Goal: Task Accomplishment & Management: Check status

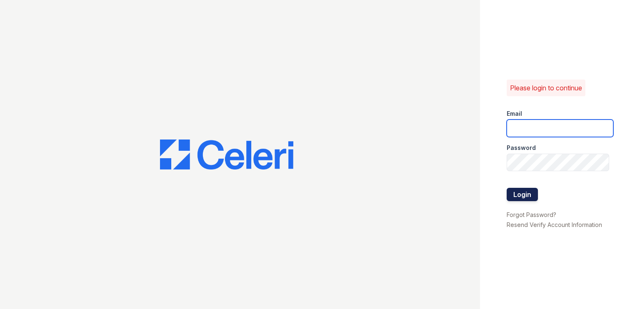
type input "[DOMAIN_NAME][EMAIL_ADDRESS][DOMAIN_NAME]"
click at [525, 196] on button "Login" at bounding box center [522, 194] width 31 height 13
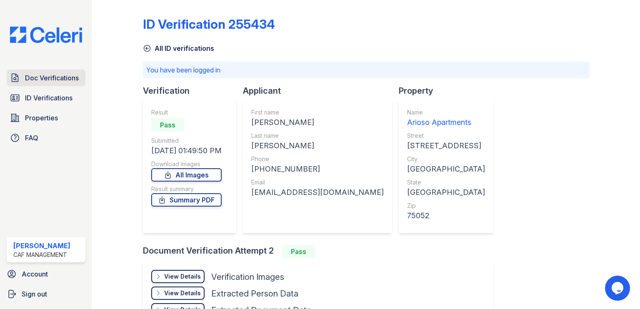
click at [57, 81] on span "Doc Verifications" at bounding box center [52, 78] width 54 height 10
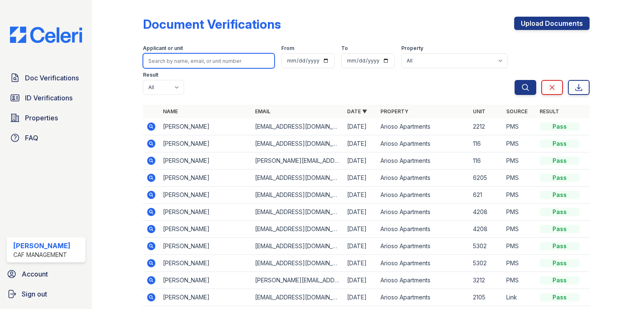
click at [192, 62] on input "search" at bounding box center [209, 60] width 132 height 15
type input "jaquan"
click at [515, 80] on button "Search" at bounding box center [526, 87] width 22 height 15
